Goal: Task Accomplishment & Management: Manage account settings

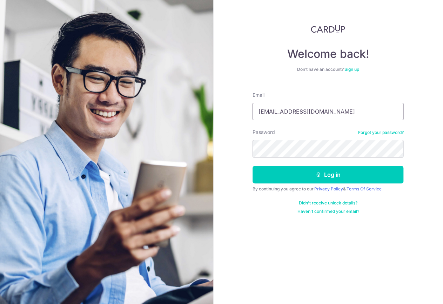
type input "[EMAIL_ADDRESS][DOMAIN_NAME]"
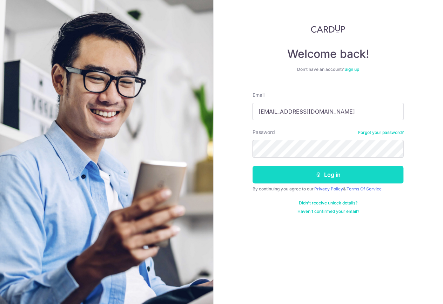
click at [318, 175] on icon "submit" at bounding box center [319, 175] width 6 height 6
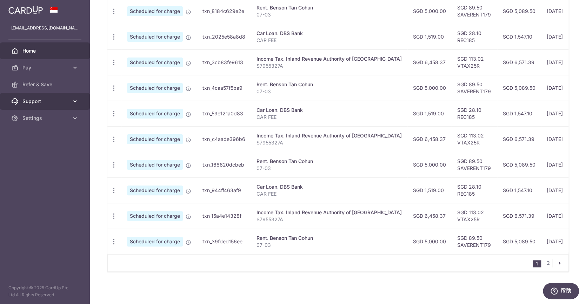
scroll to position [236, 0]
click at [259, 134] on div "Income Tax. Inland Revenue Authority of [GEOGRAPHIC_DATA]" at bounding box center [328, 135] width 145 height 7
click at [443, 264] on link "2" at bounding box center [548, 263] width 8 height 8
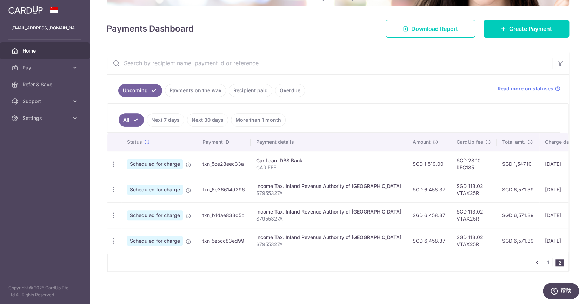
scroll to position [83, 0]
click at [209, 239] on td "txn_5e5cc83ed99" at bounding box center [224, 241] width 54 height 26
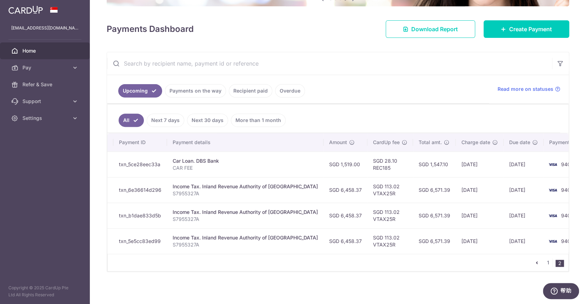
scroll to position [0, 83]
click at [443, 261] on link "1" at bounding box center [548, 263] width 8 height 8
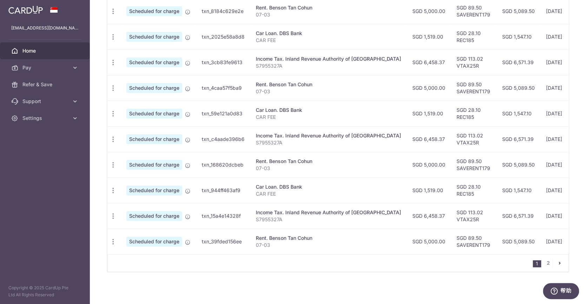
scroll to position [236, 0]
click at [329, 243] on p "07-03" at bounding box center [328, 245] width 145 height 7
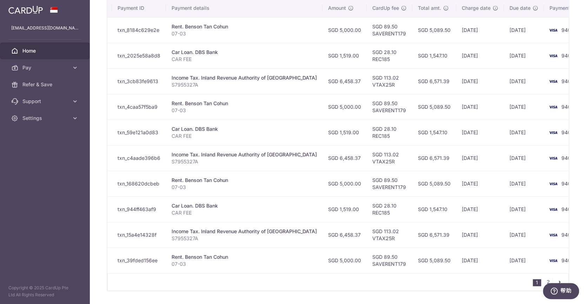
scroll to position [215, 0]
